Goal: Task Accomplishment & Management: Use online tool/utility

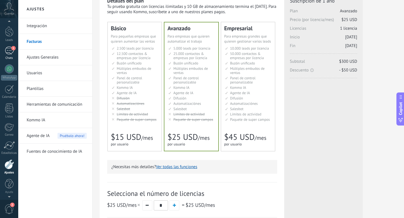
scroll to position [15, 0]
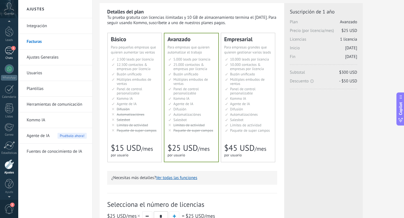
click at [11, 47] on span "1" at bounding box center [13, 48] width 4 height 4
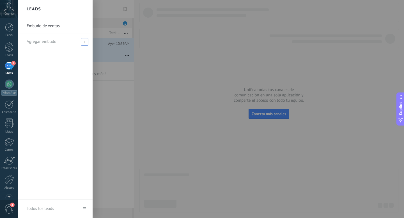
click at [56, 46] on div "Agregar embudo" at bounding box center [57, 41] width 60 height 15
